Goal: Complete application form

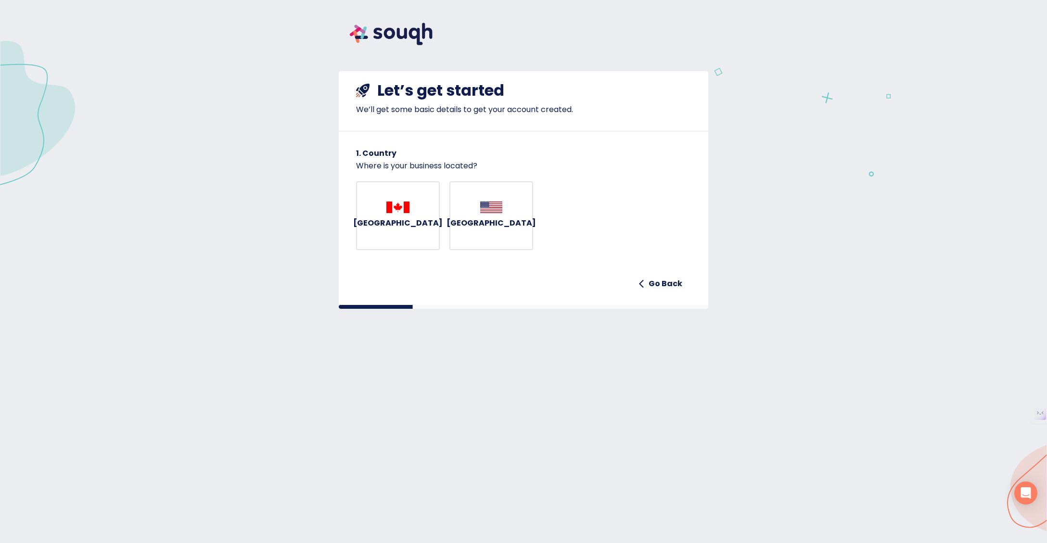
click at [398, 230] on h6 "[GEOGRAPHIC_DATA]" at bounding box center [397, 222] width 89 height 13
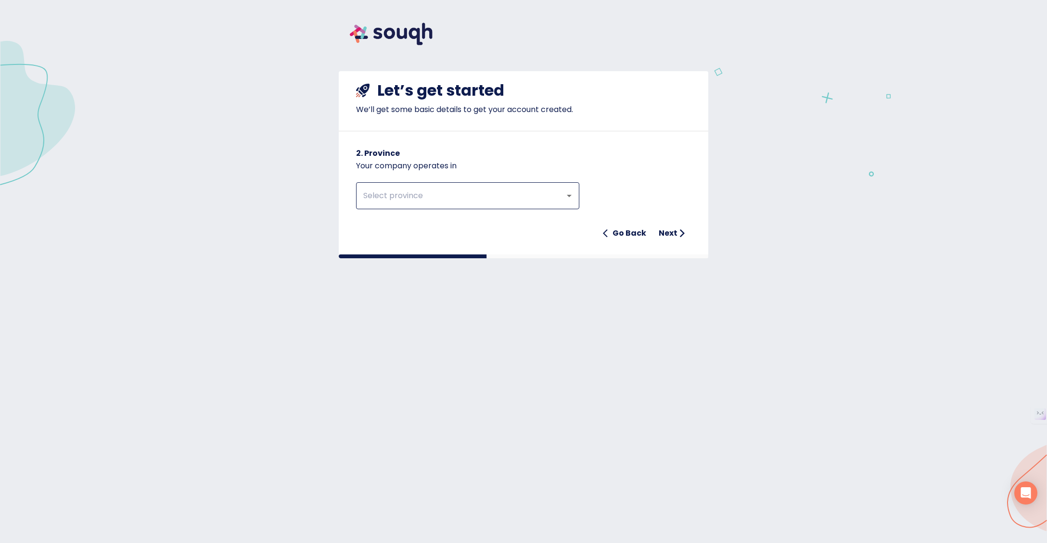
click at [412, 205] on input "text" at bounding box center [454, 196] width 188 height 18
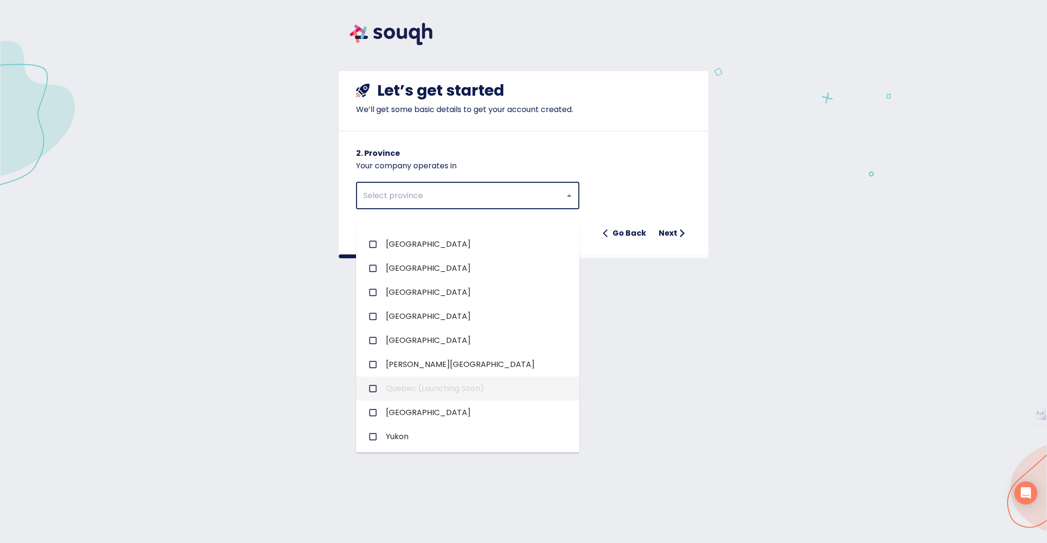
scroll to position [111, 0]
click at [421, 341] on span "[GEOGRAPHIC_DATA]" at bounding box center [428, 341] width 85 height 12
checkbox input "true"
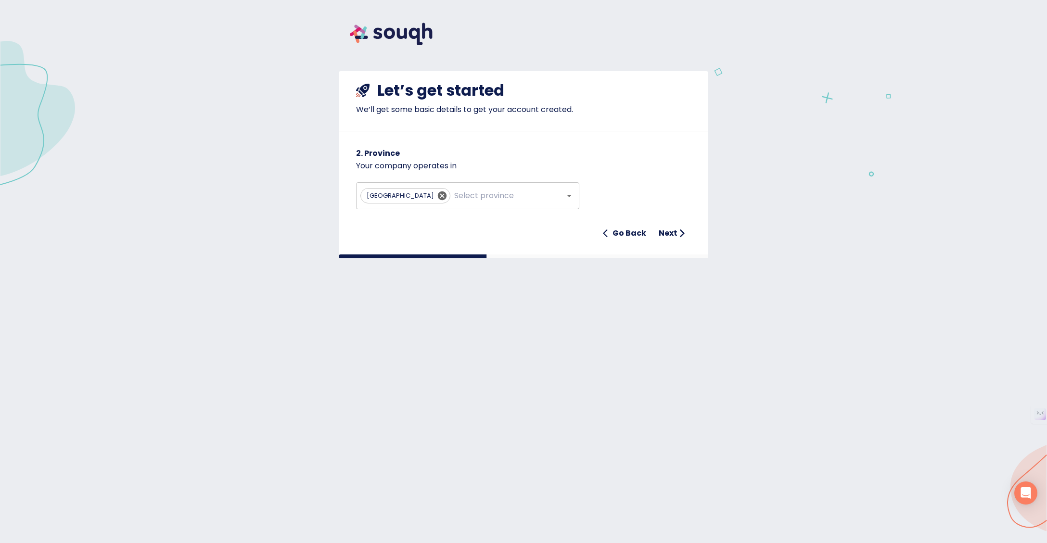
click at [621, 189] on div "Ontario ​ Go Back Next" at bounding box center [523, 207] width 335 height 71
click at [669, 240] on h6 "Next" at bounding box center [667, 233] width 19 height 13
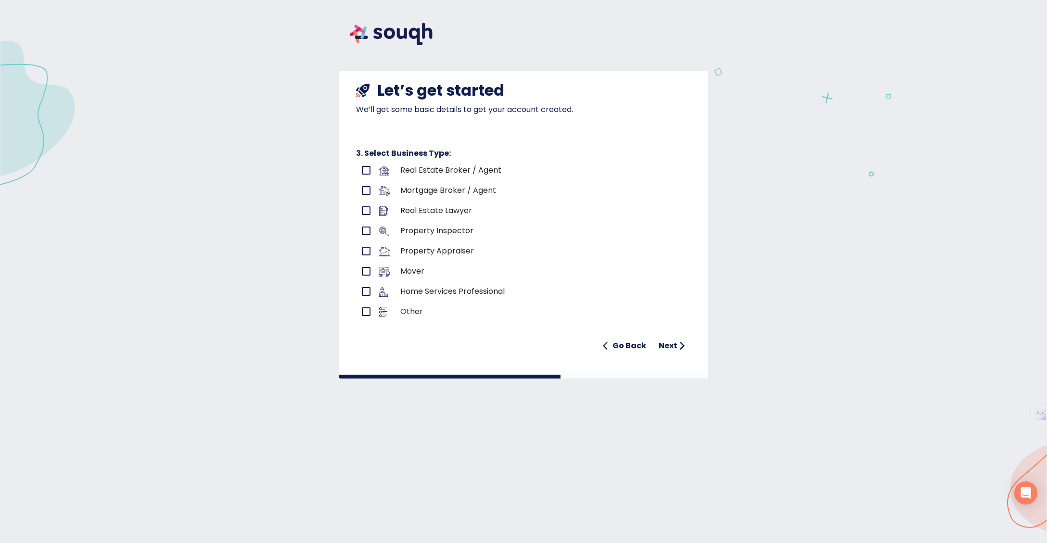
click at [522, 176] on p "Real Estate Broker / Agent" at bounding box center [524, 170] width 248 height 12
click at [505, 176] on p "Real Estate Broker / Agent" at bounding box center [524, 170] width 248 height 12
click at [360, 180] on input "primary checkbox" at bounding box center [366, 170] width 20 height 20
checkbox input "true"
click at [677, 351] on icon "submit" at bounding box center [682, 346] width 10 height 10
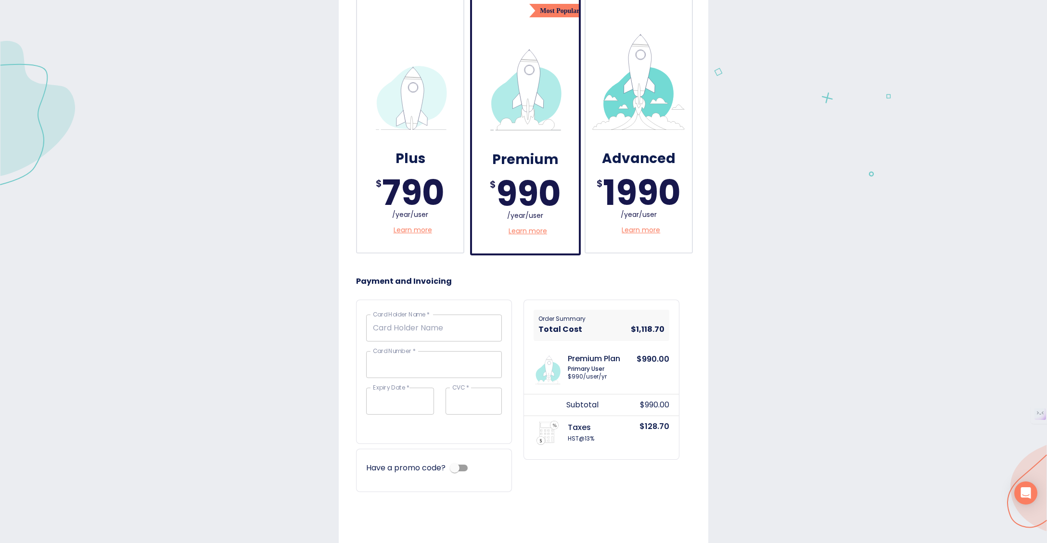
scroll to position [201, 0]
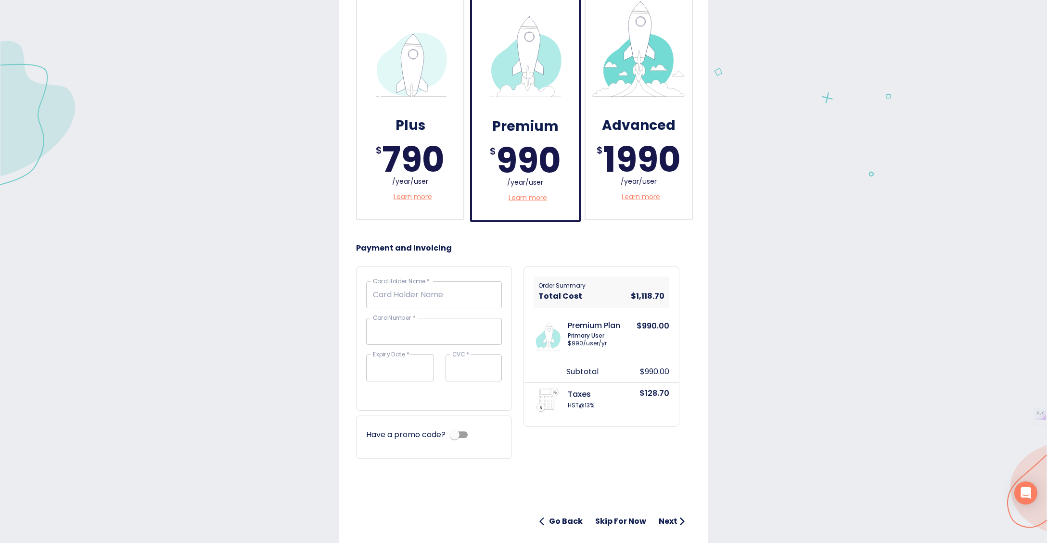
click at [427, 202] on p "Learn more" at bounding box center [412, 197] width 38 height 10
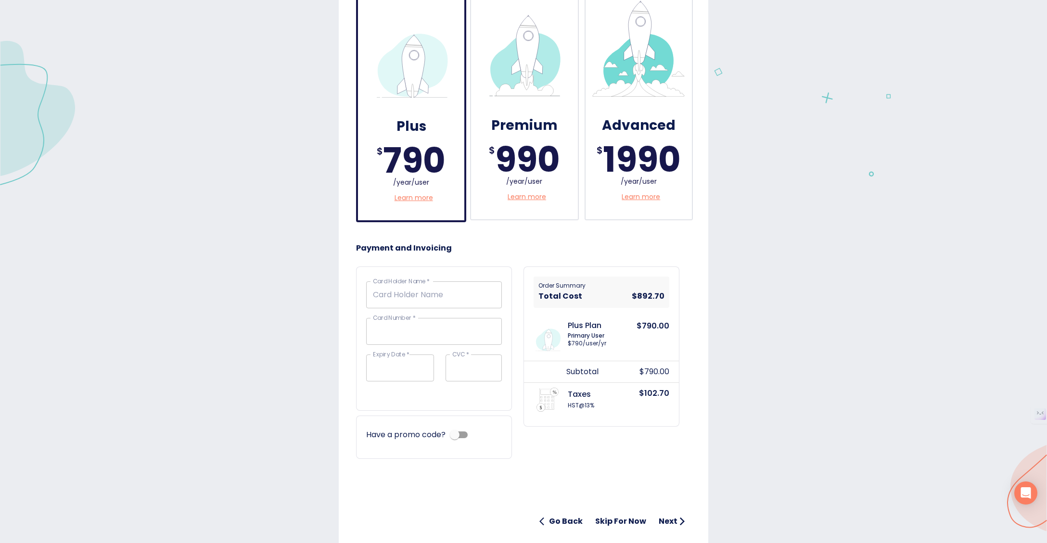
scroll to position [202, 0]
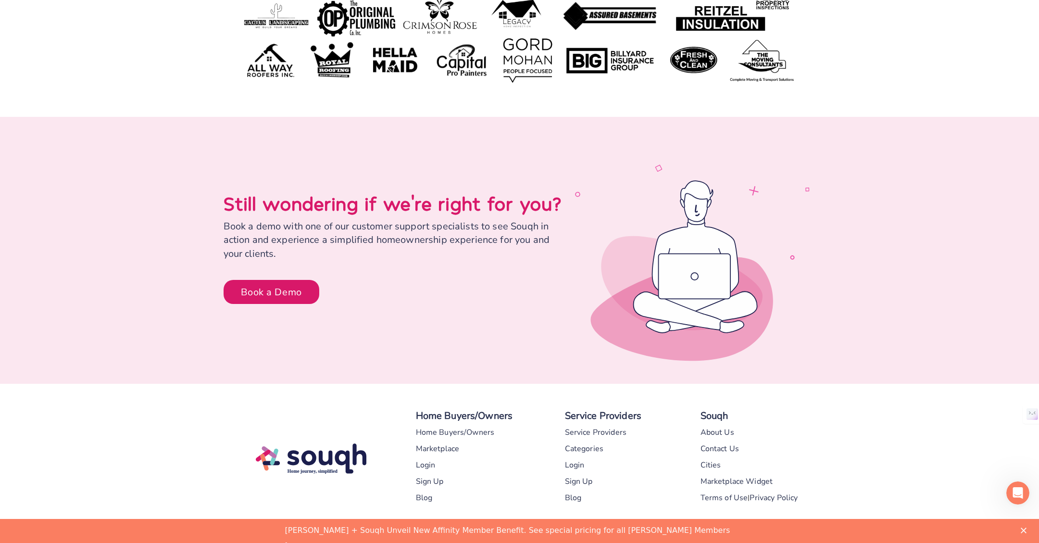
scroll to position [4612, 0]
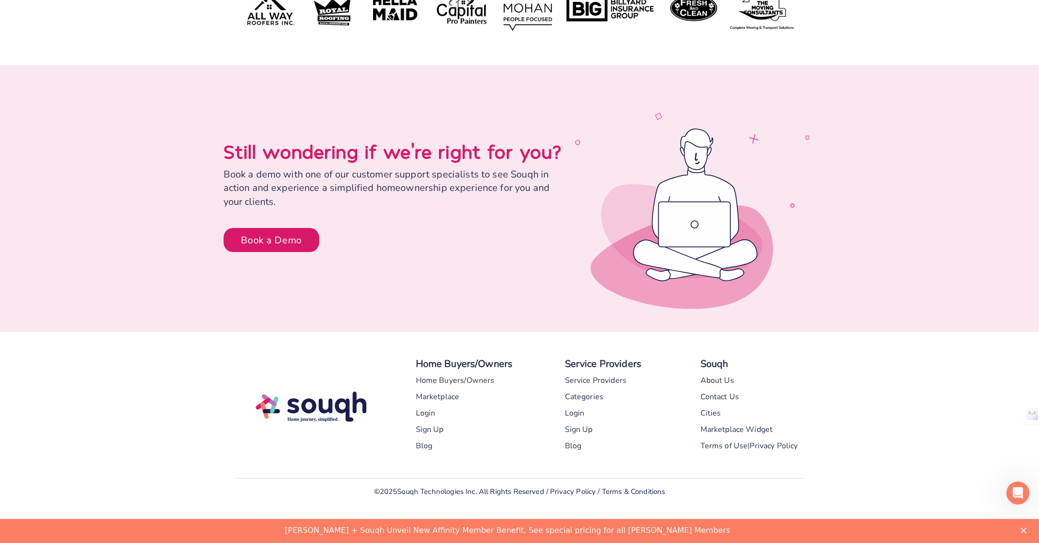
click at [720, 398] on div "Contact Us" at bounding box center [720, 397] width 39 height 16
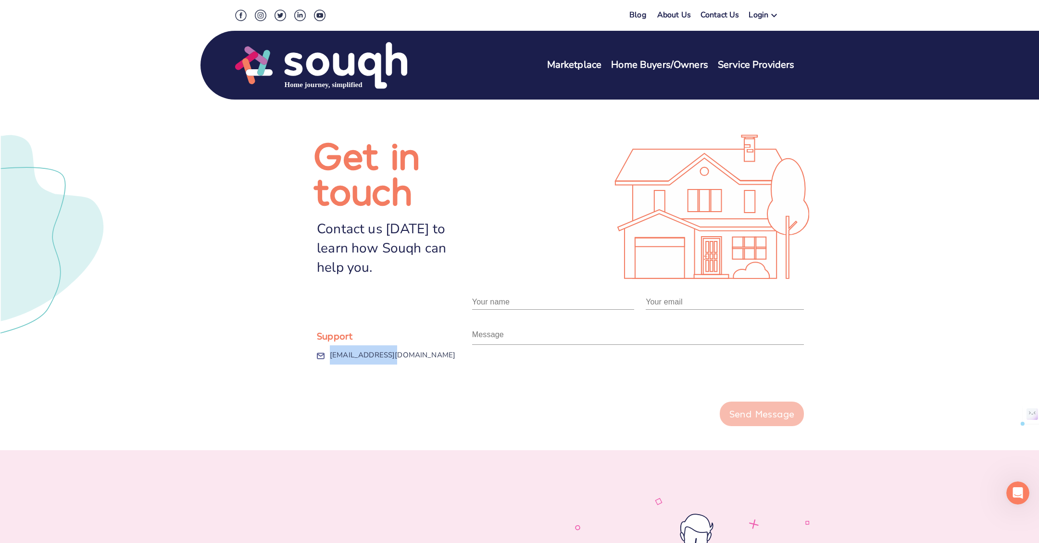
drag, startPoint x: 404, startPoint y: 356, endPoint x: 330, endPoint y: 361, distance: 73.3
click at [330, 361] on div "[EMAIL_ADDRESS][DOMAIN_NAME]" at bounding box center [401, 354] width 142 height 19
copy link "[EMAIL_ADDRESS][DOMAIN_NAME]"
